Goal: Check status: Check status

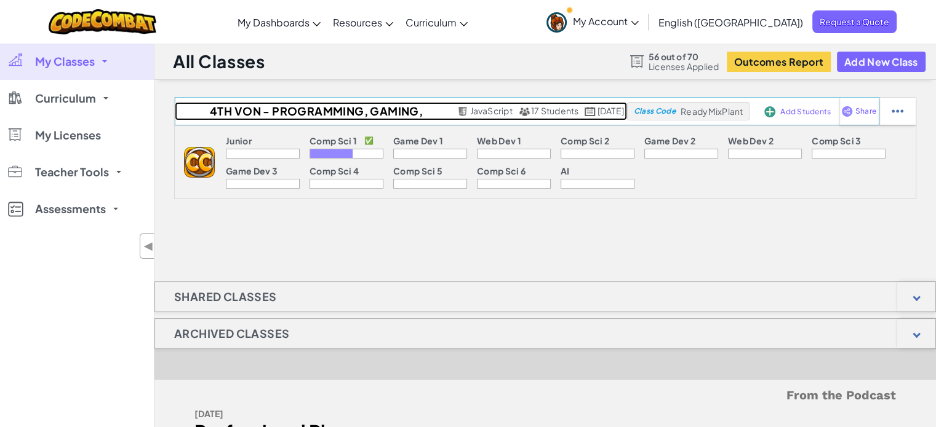
click at [344, 110] on h2 "4th VON - Programming, Gaming, Apps, and Society" at bounding box center [314, 111] width 279 height 18
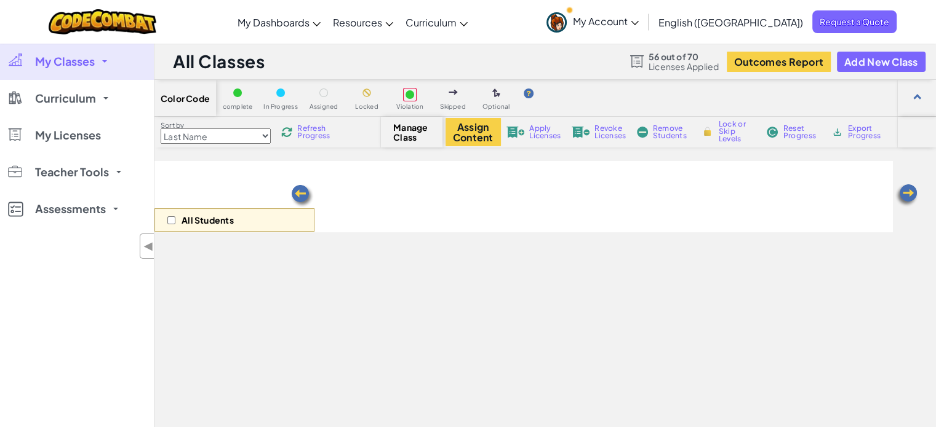
select select "560f1a9f22961295f9427742"
